Goal: Navigation & Orientation: Find specific page/section

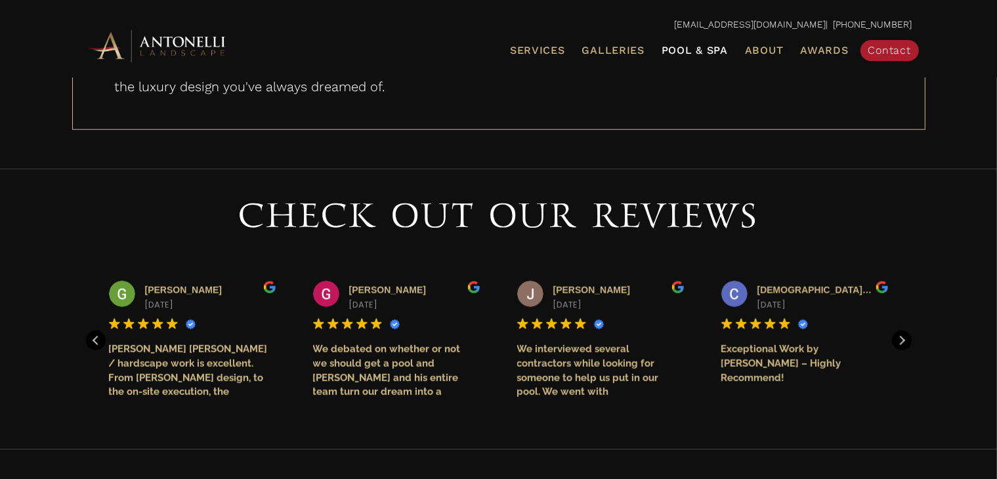
scroll to position [858, 0]
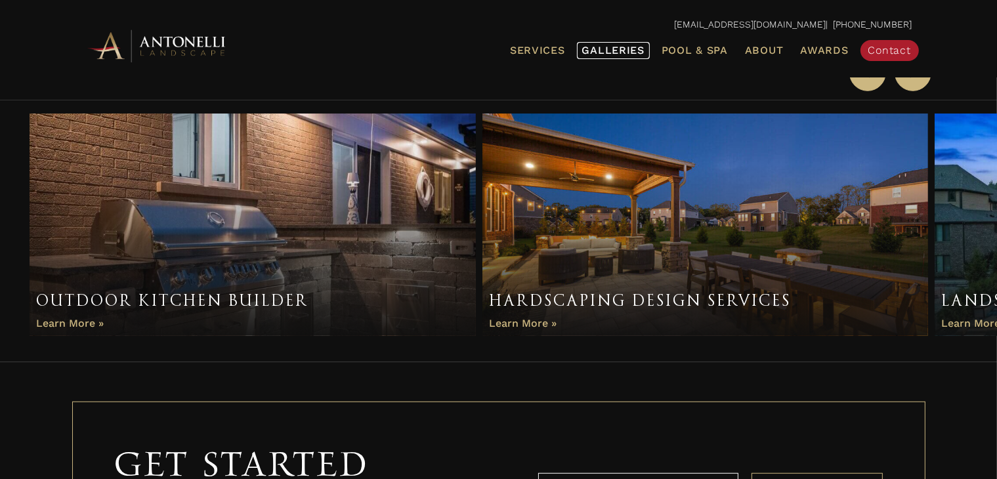
click at [631, 46] on span "Galleries" at bounding box center [613, 50] width 62 height 12
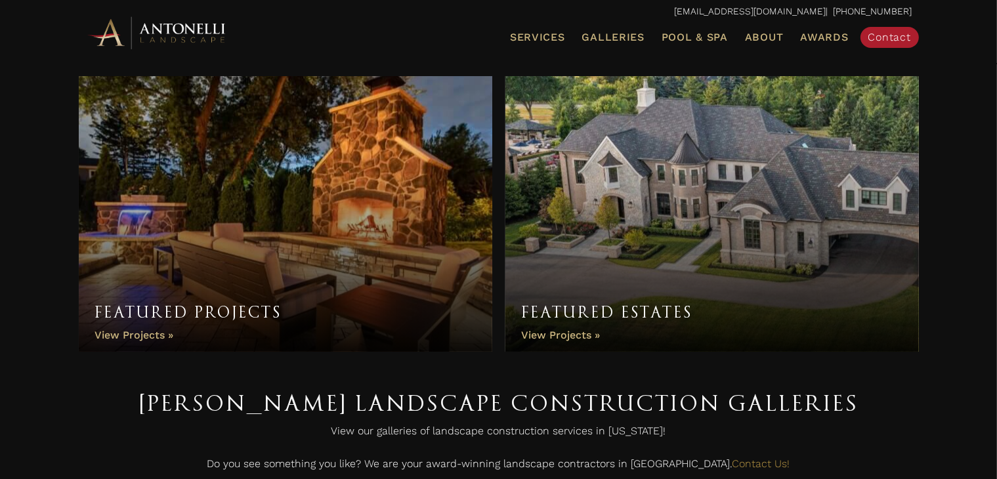
click at [633, 220] on link "Featured Estates" at bounding box center [711, 214] width 413 height 276
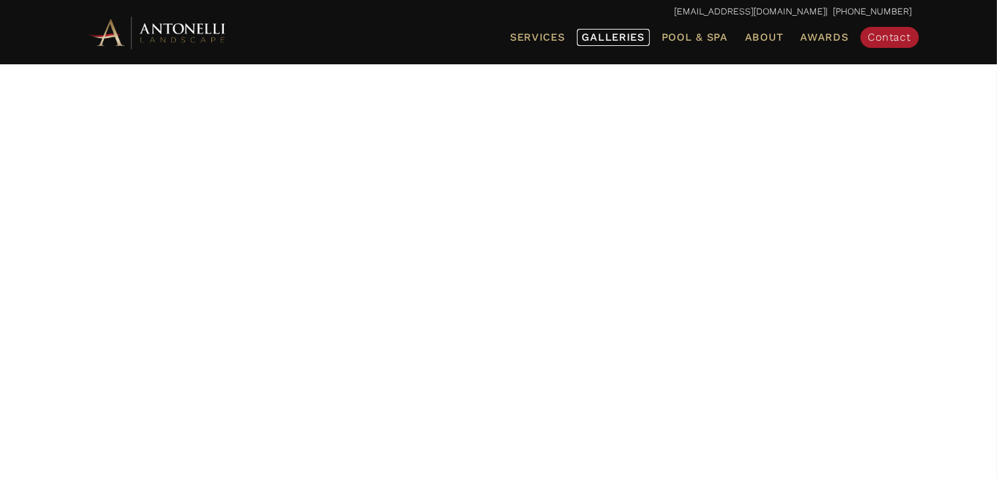
click at [604, 36] on span "Galleries" at bounding box center [613, 37] width 62 height 12
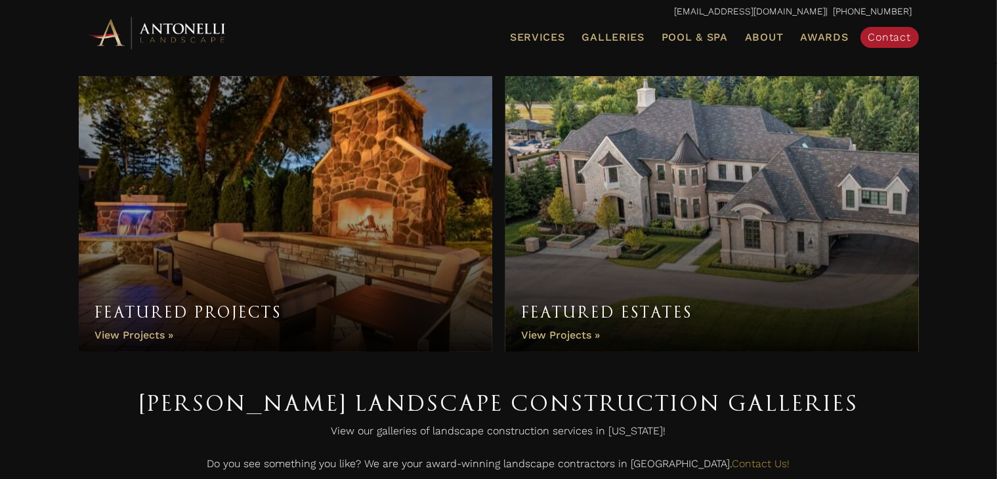
click at [186, 31] on img at bounding box center [157, 32] width 144 height 36
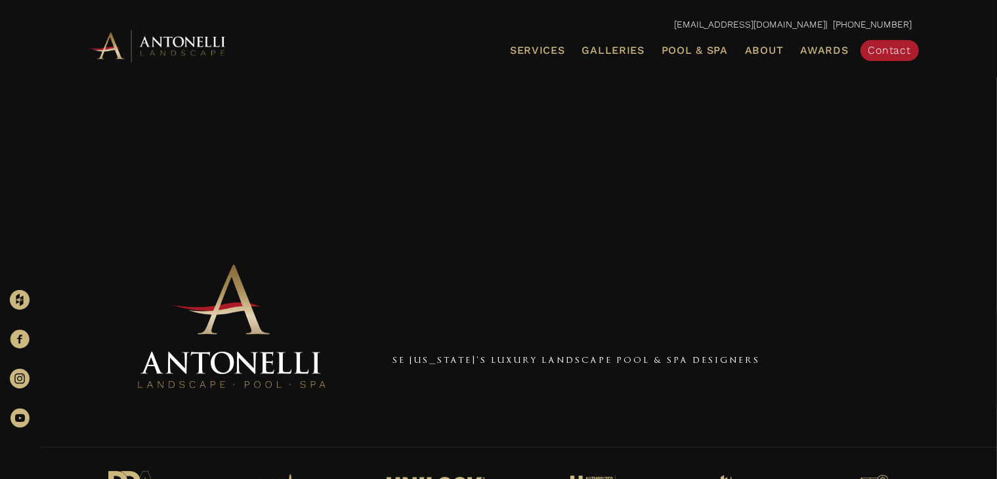
scroll to position [66, 0]
